Goal: Download file/media

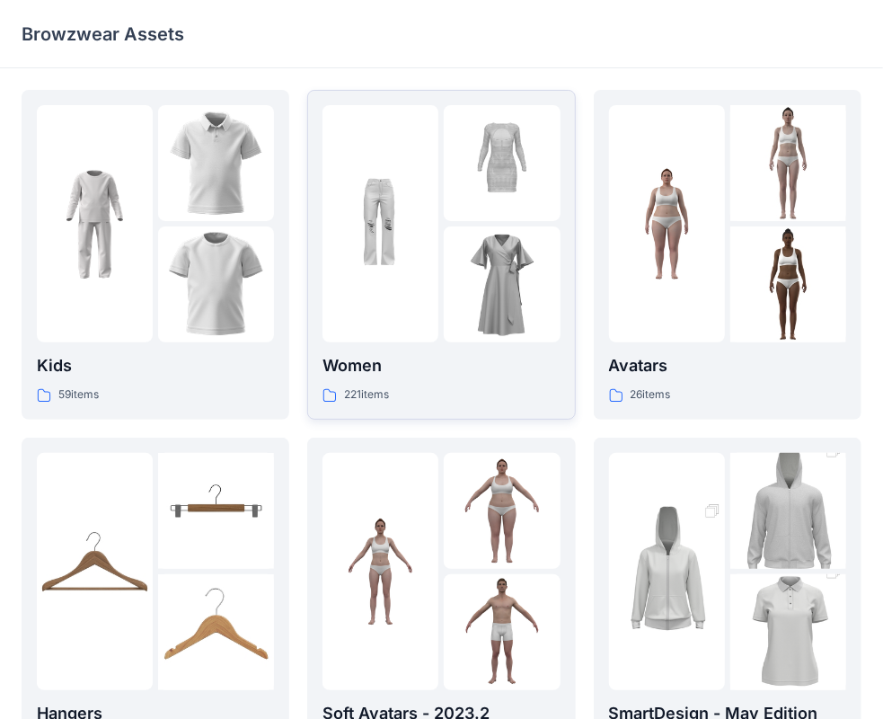
click at [366, 163] on div at bounding box center [381, 223] width 116 height 237
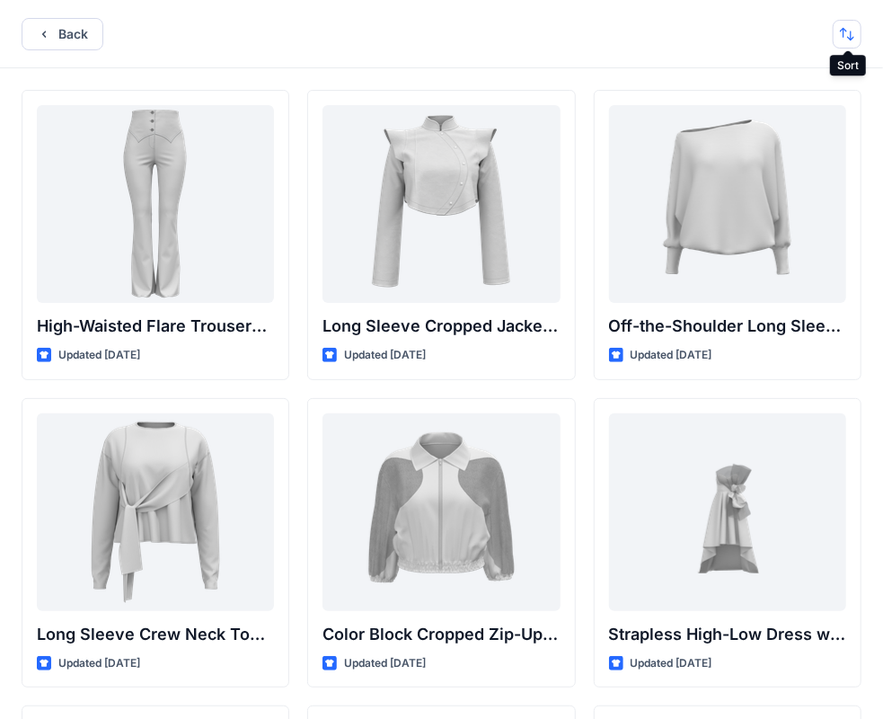
click at [855, 38] on button "button" at bounding box center [847, 34] width 29 height 29
click at [847, 31] on button "button" at bounding box center [847, 34] width 29 height 29
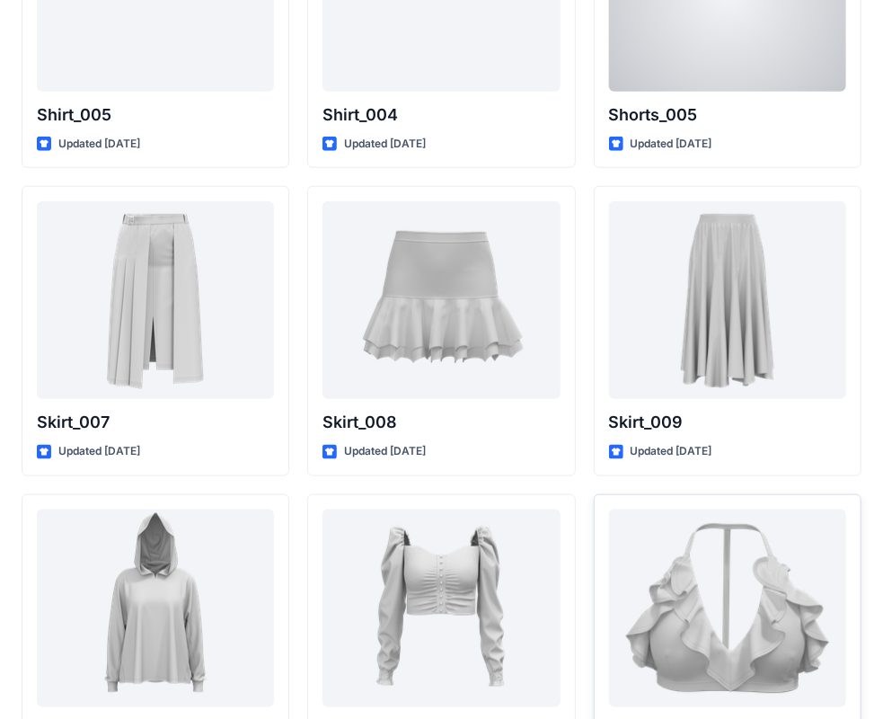
scroll to position [8250, 0]
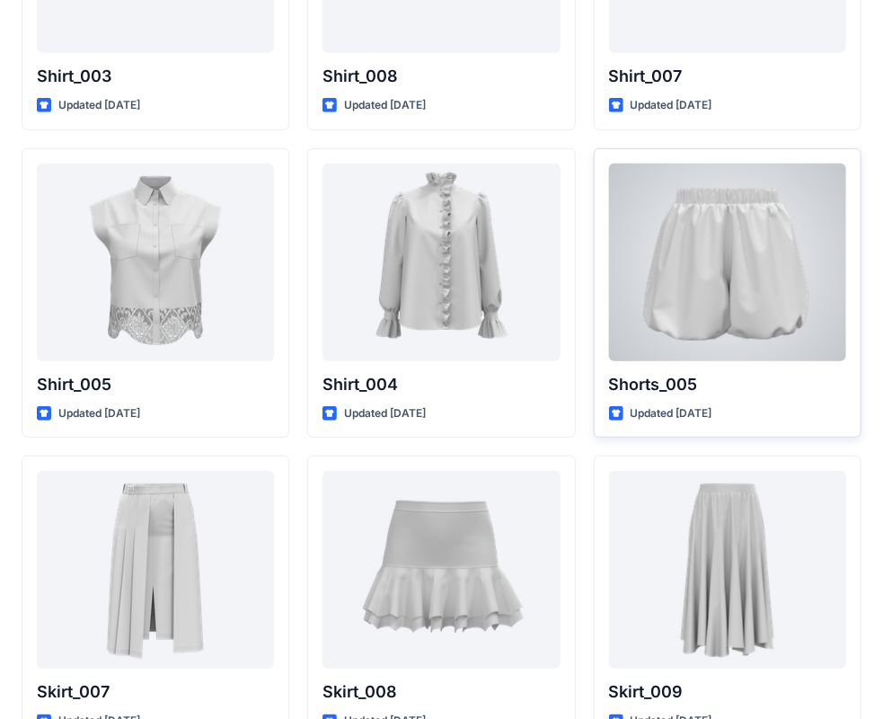
click at [697, 187] on div at bounding box center [727, 262] width 237 height 198
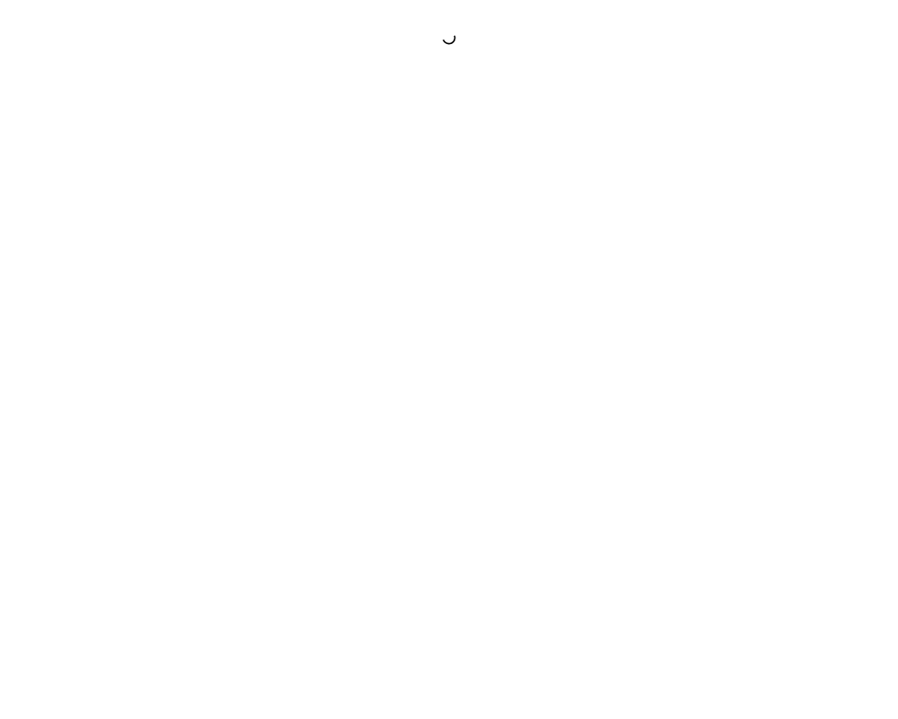
click at [697, 188] on div at bounding box center [449, 359] width 898 height 719
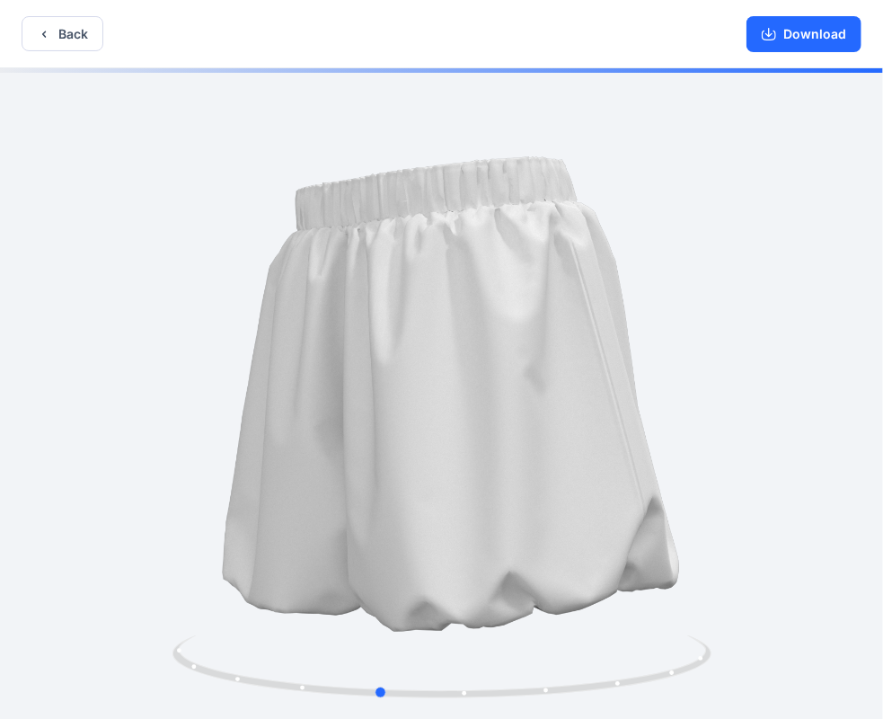
drag, startPoint x: 518, startPoint y: 273, endPoint x: 596, endPoint y: 270, distance: 77.3
click at [534, 296] on div at bounding box center [441, 395] width 883 height 654
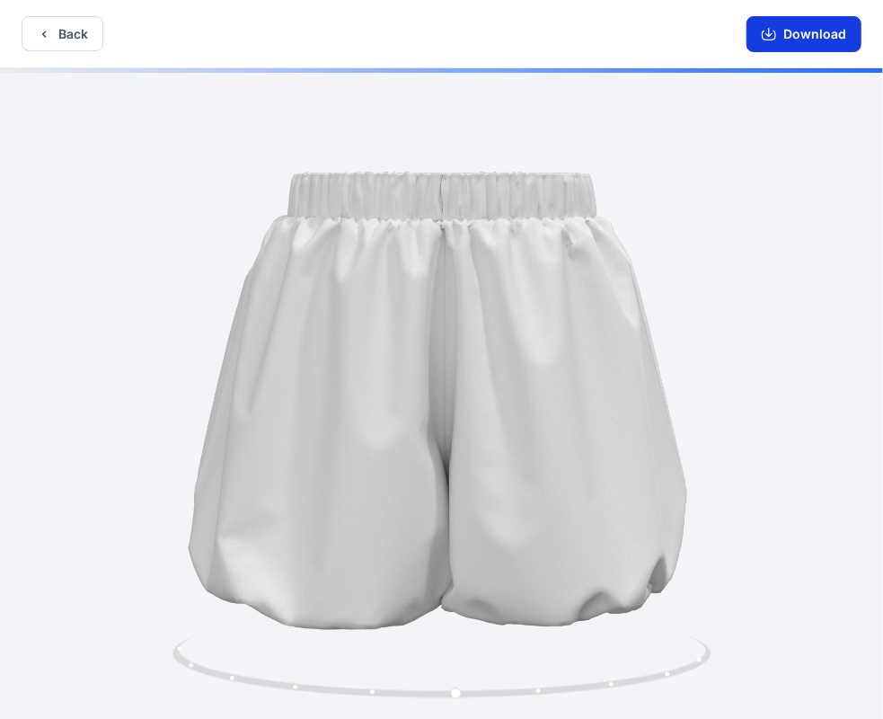
click at [817, 37] on button "Download" at bounding box center [804, 34] width 115 height 36
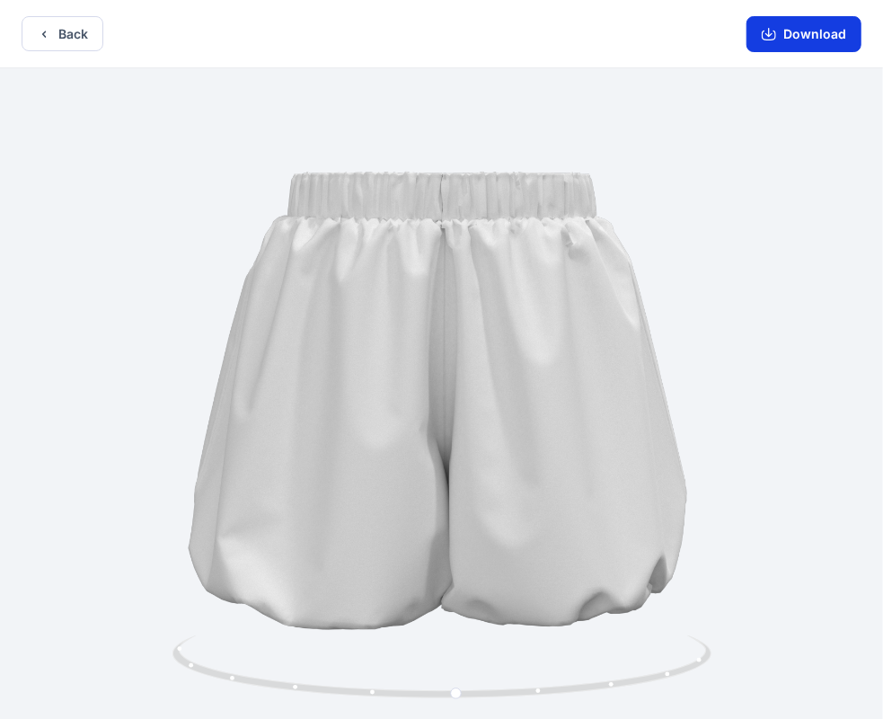
click at [814, 43] on button "Download" at bounding box center [804, 34] width 115 height 36
